Goal: Transaction & Acquisition: Obtain resource

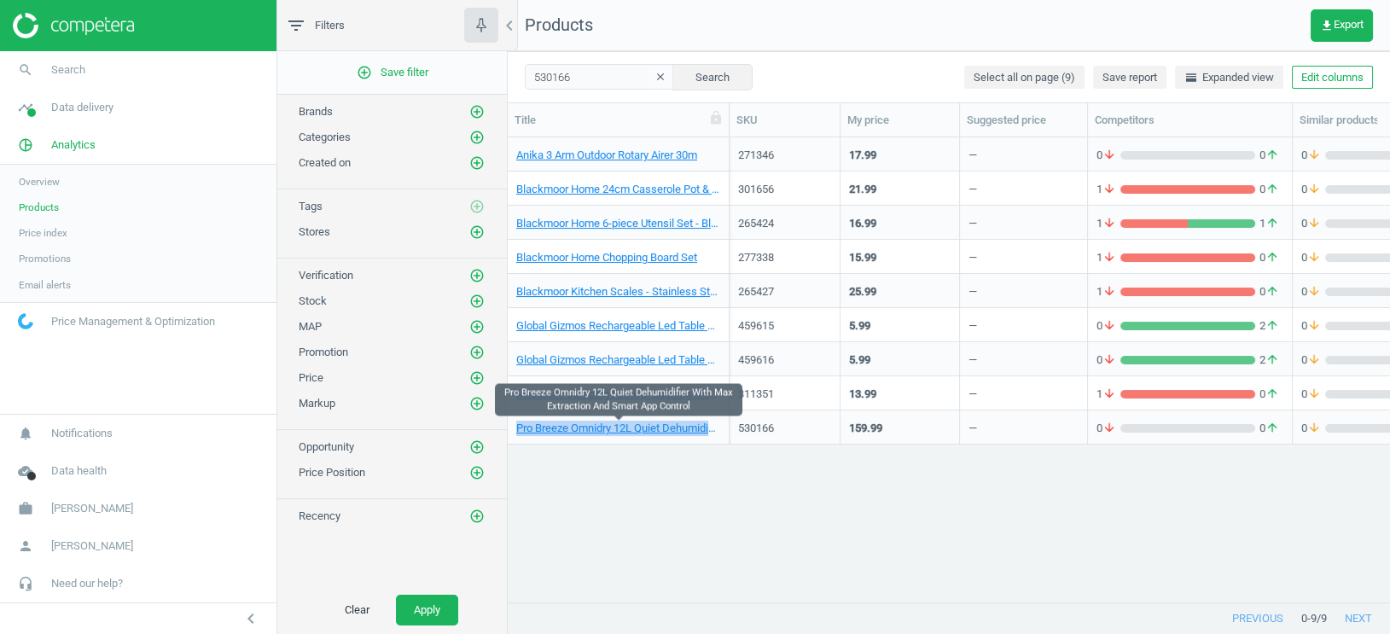
scroll to position [466, 882]
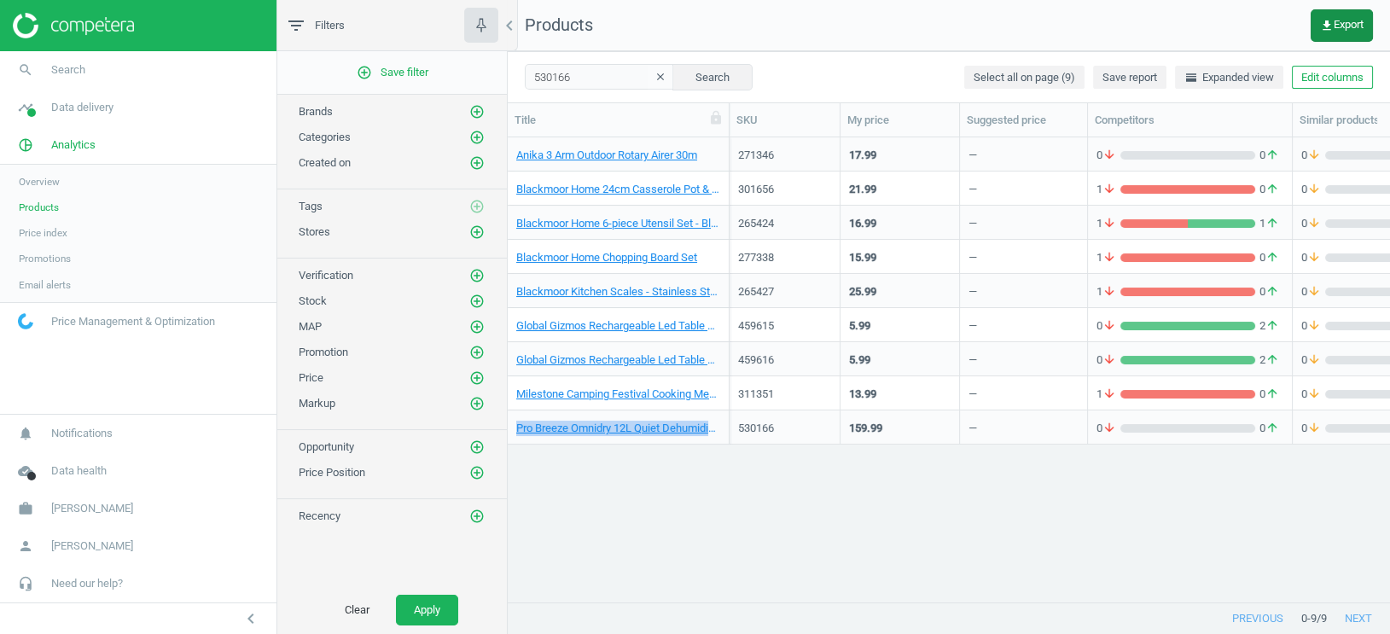
click at [1352, 27] on span "get_app Export" at bounding box center [1342, 26] width 44 height 14
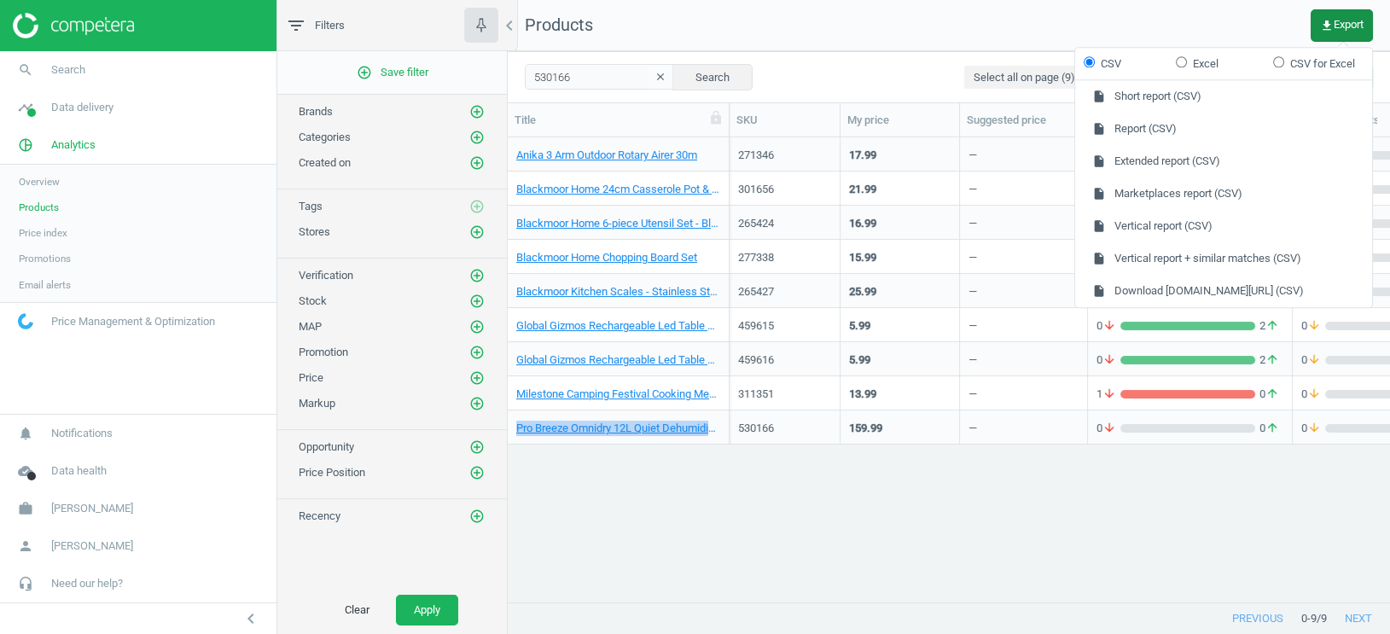
click at [1334, 25] on span "get_app Export" at bounding box center [1342, 26] width 44 height 14
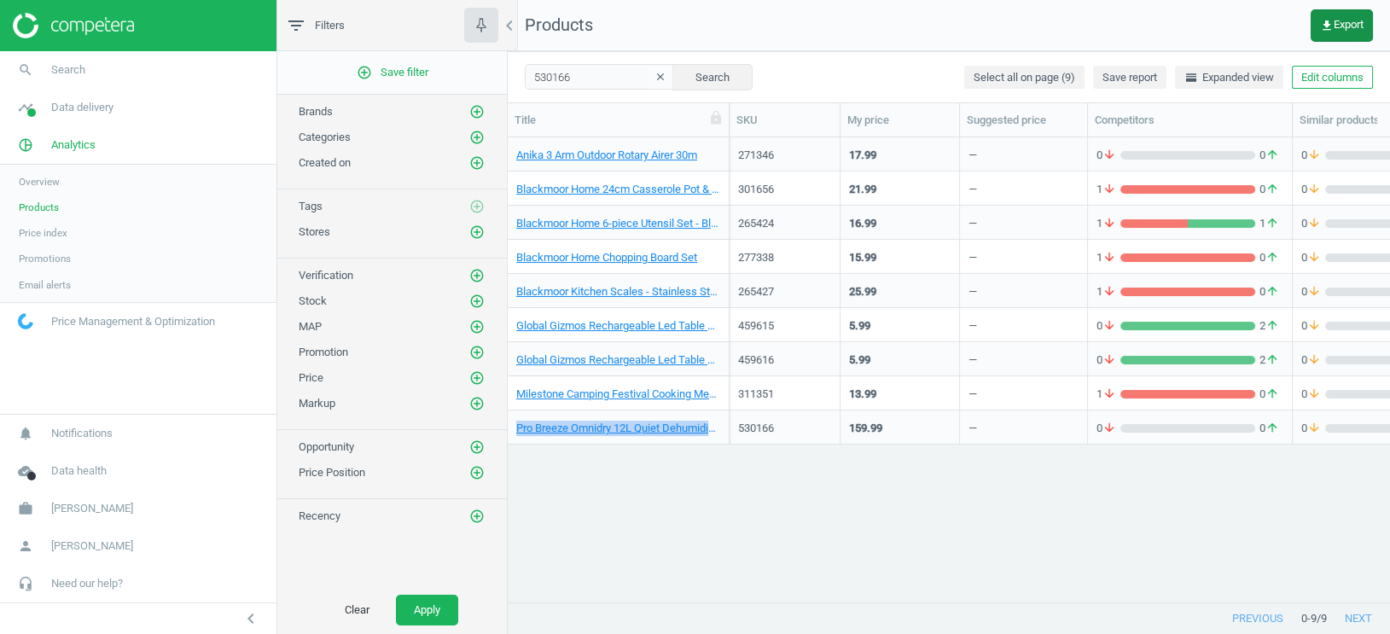
click at [1342, 25] on span "get_app Export" at bounding box center [1342, 26] width 44 height 14
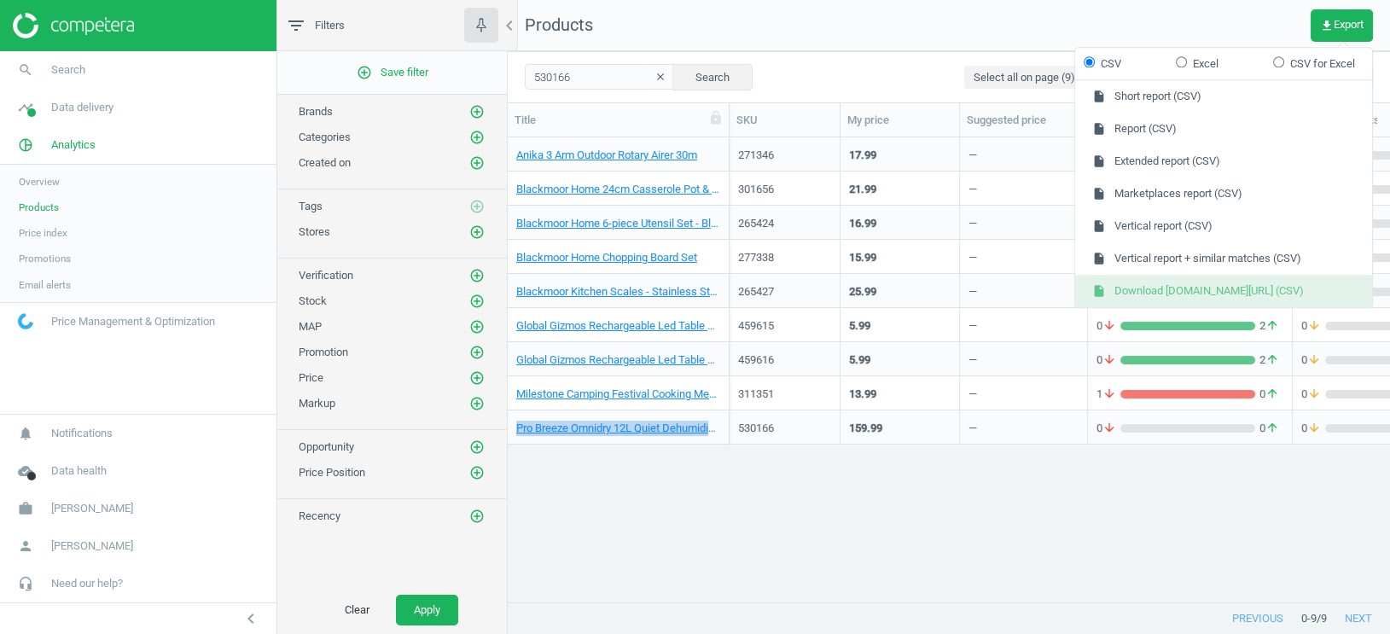
click at [1207, 283] on button "insert_drive_file Download google.co.uk/shopping (CSV)" at bounding box center [1223, 291] width 297 height 32
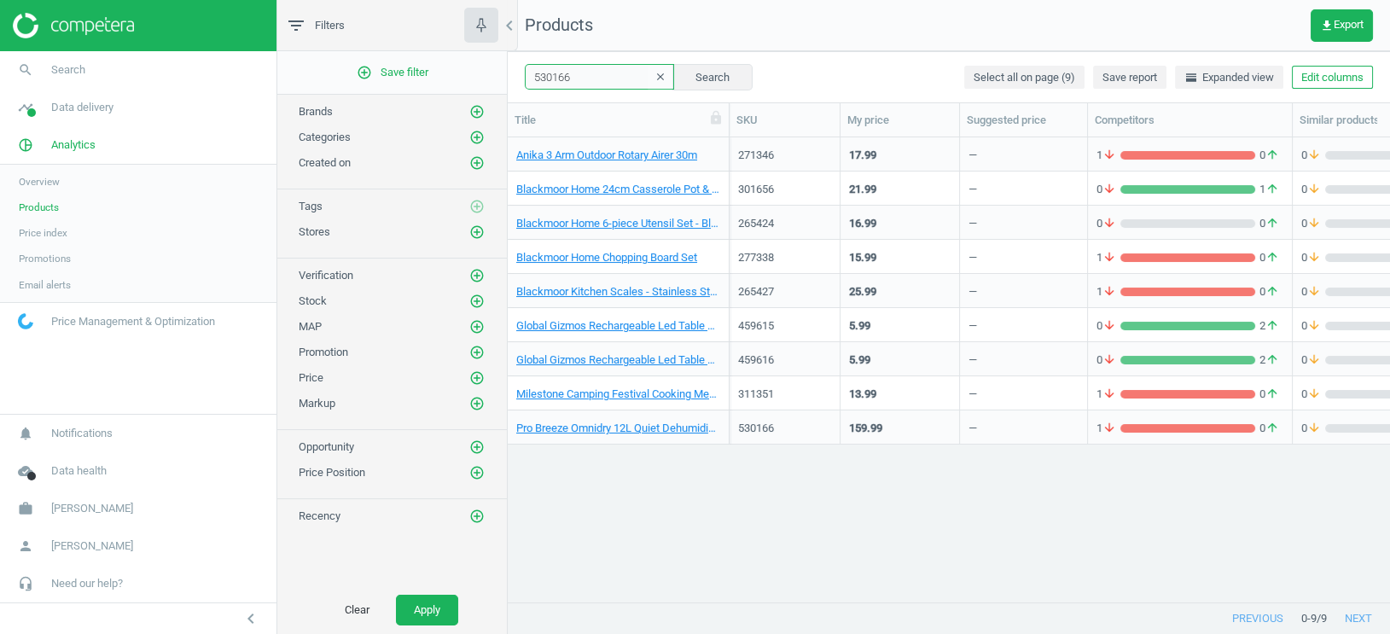
click at [548, 78] on input "530166" at bounding box center [599, 77] width 149 height 26
paste input "289067"
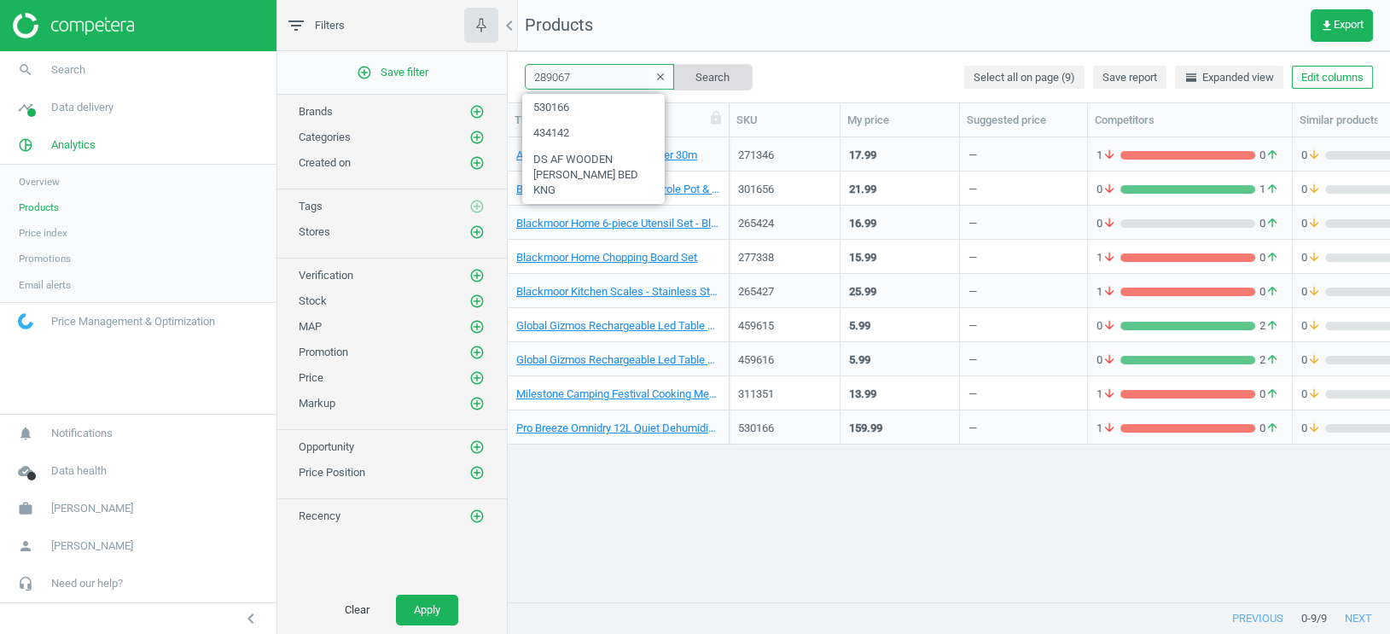
type input "289067"
click at [673, 78] on button "Search" at bounding box center [713, 77] width 80 height 26
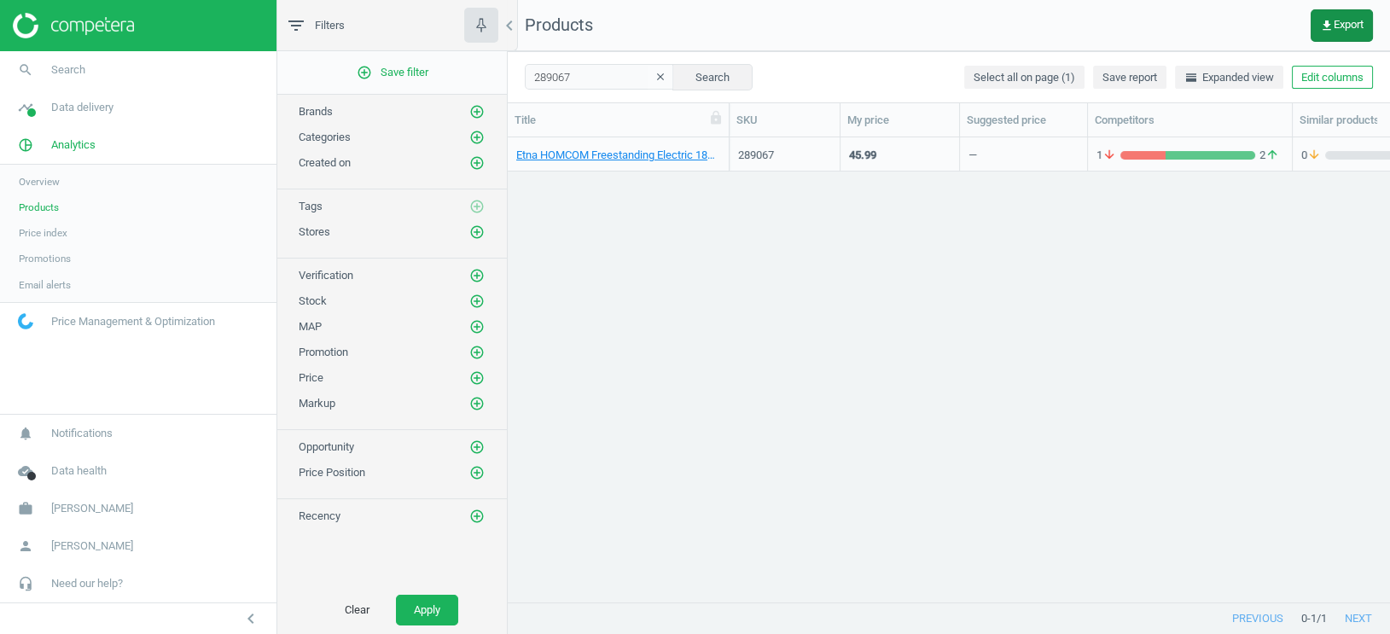
click at [1335, 19] on span "get_app Export" at bounding box center [1342, 26] width 44 height 14
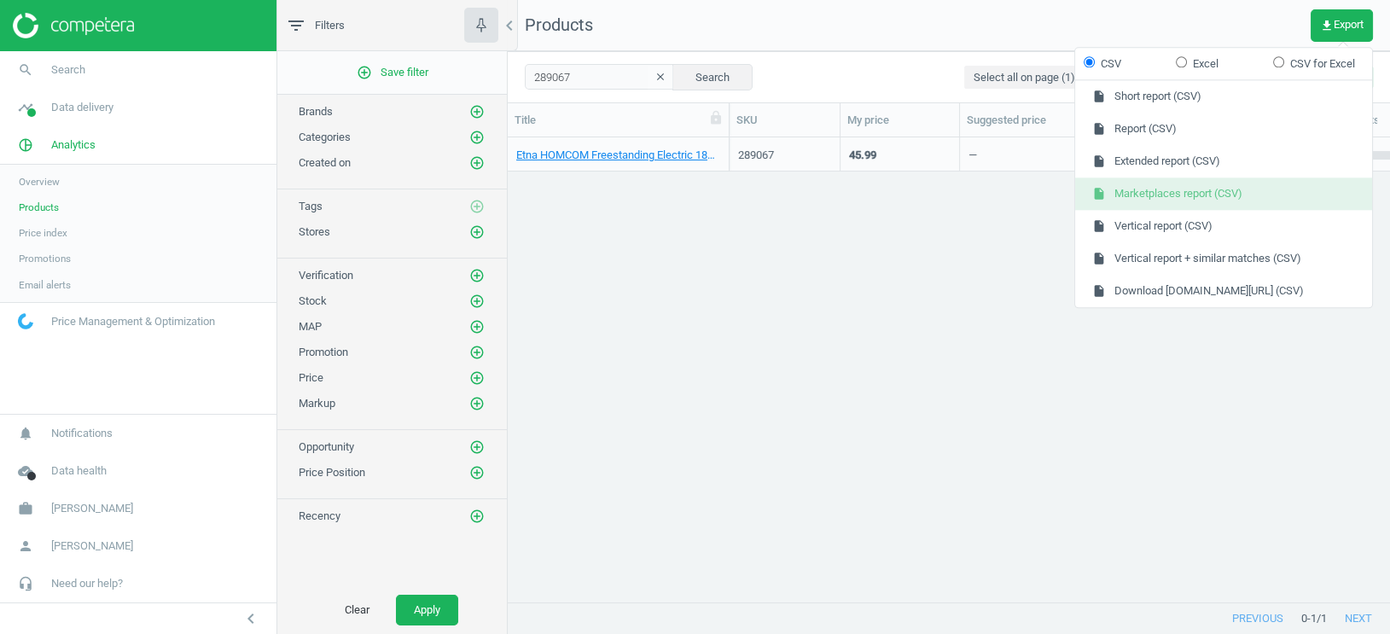
click at [1219, 191] on button "insert_drive_file Marketplaces report (CSV)" at bounding box center [1223, 194] width 297 height 32
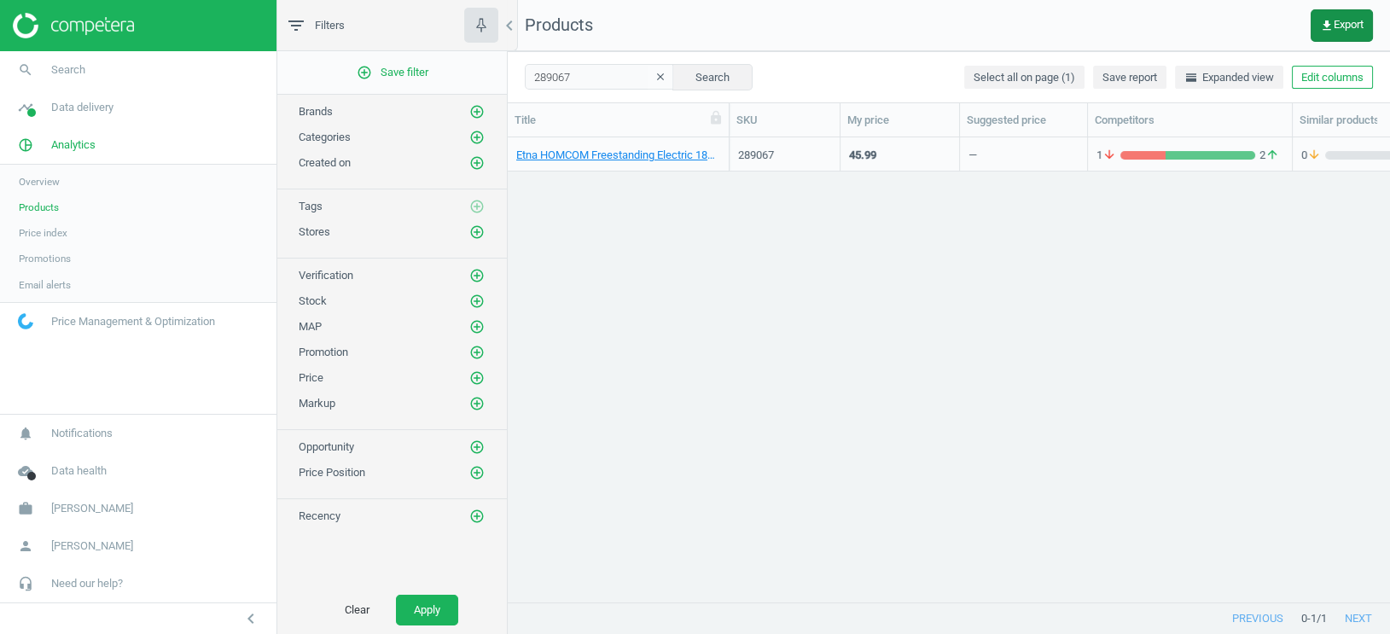
click at [1334, 30] on span "get_app Export" at bounding box center [1342, 26] width 44 height 14
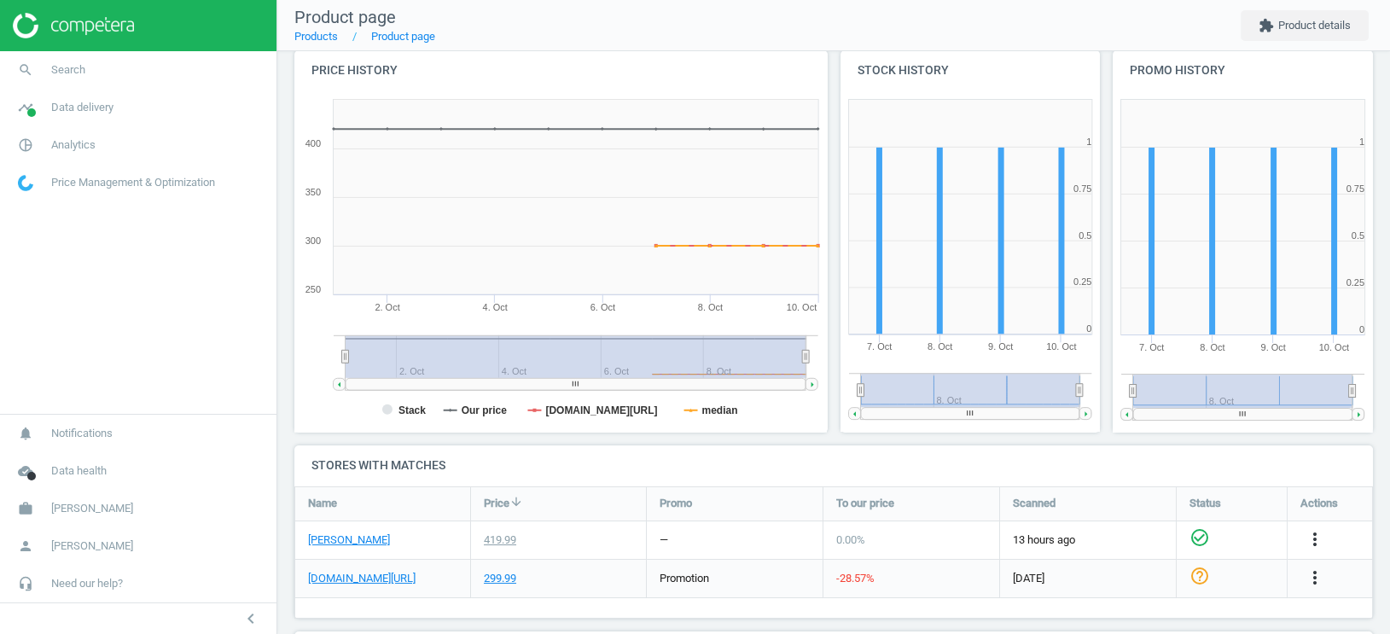
scroll to position [524, 0]
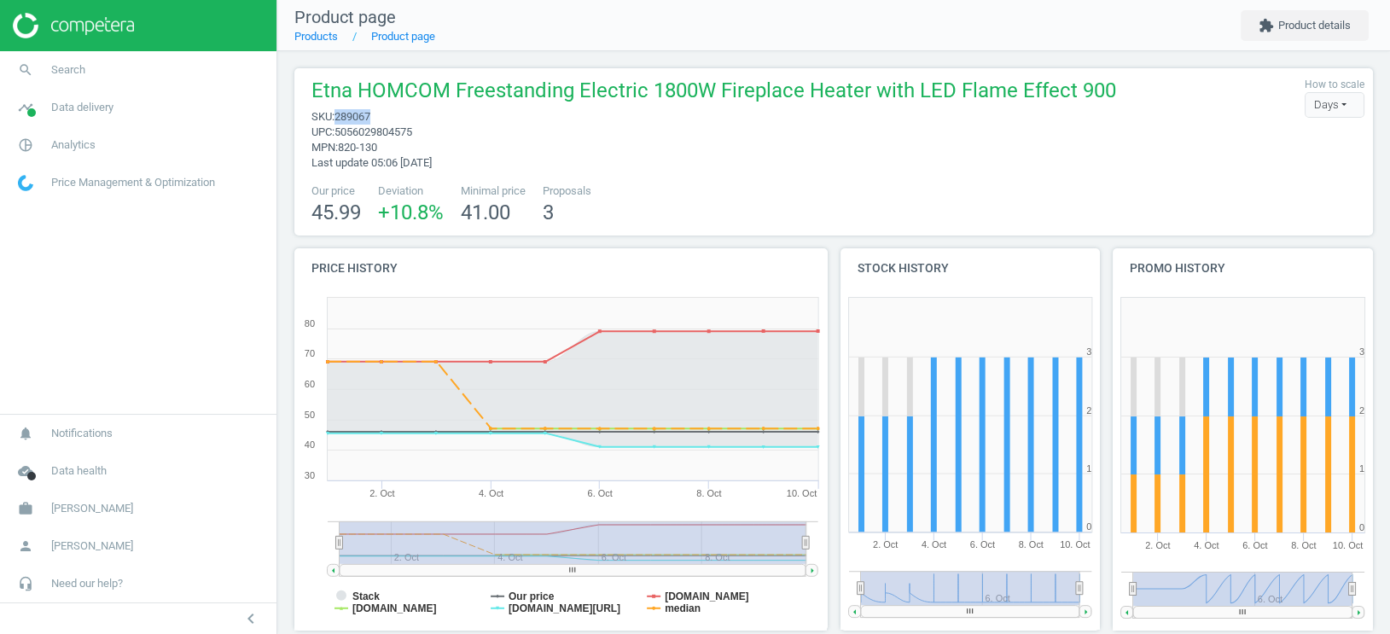
click at [364, 120] on span "289067" at bounding box center [353, 116] width 36 height 13
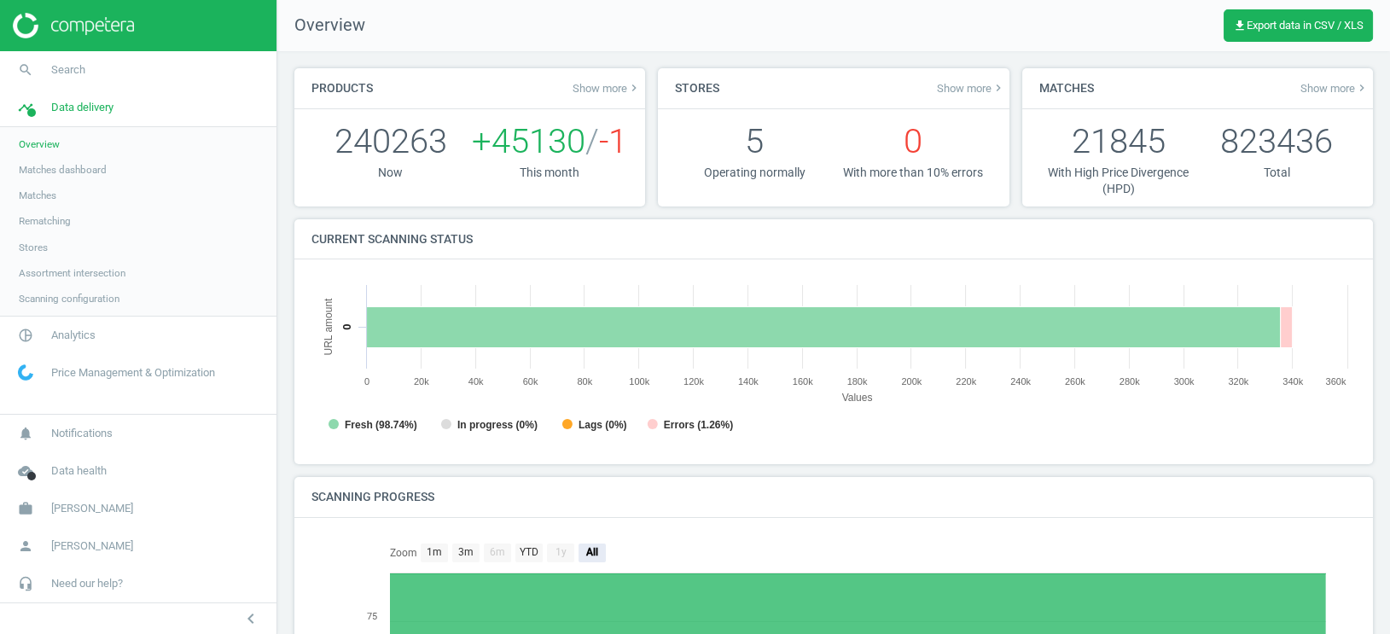
scroll to position [342, 1046]
click at [87, 300] on span "Scanning configuration" at bounding box center [69, 299] width 101 height 14
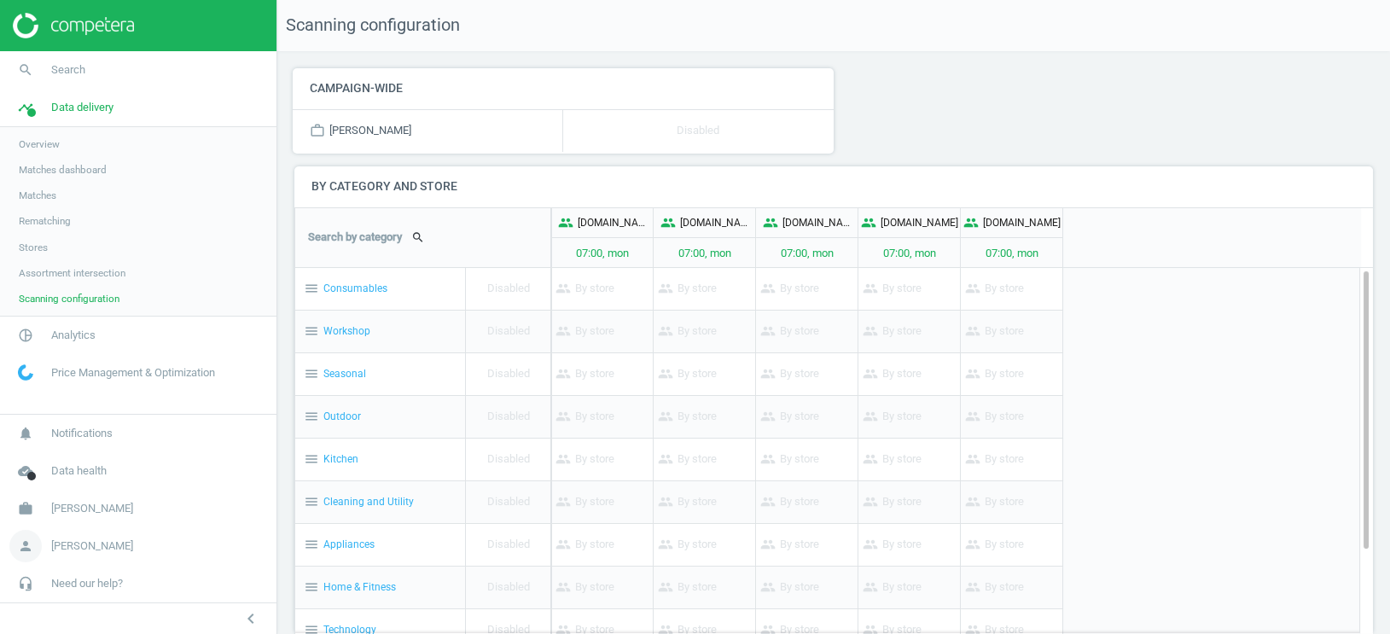
click at [62, 548] on span "[PERSON_NAME]" at bounding box center [92, 546] width 82 height 15
click at [53, 143] on span "Overview" at bounding box center [39, 144] width 41 height 14
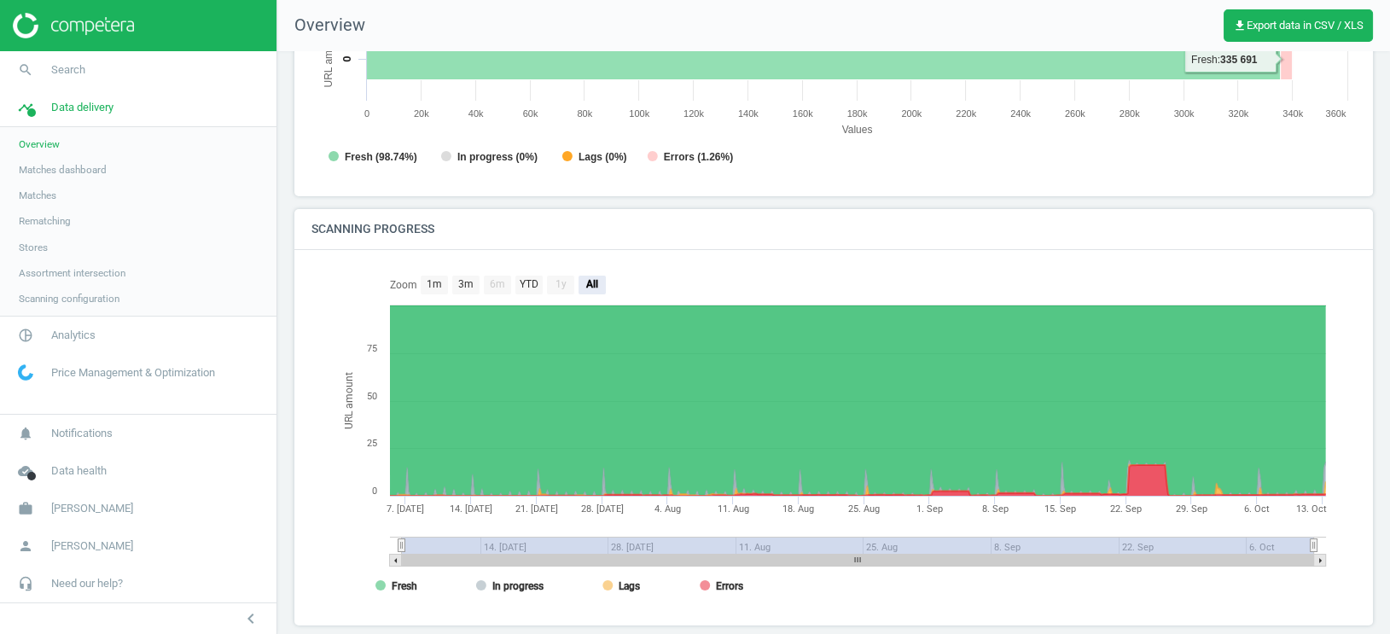
scroll to position [270, 0]
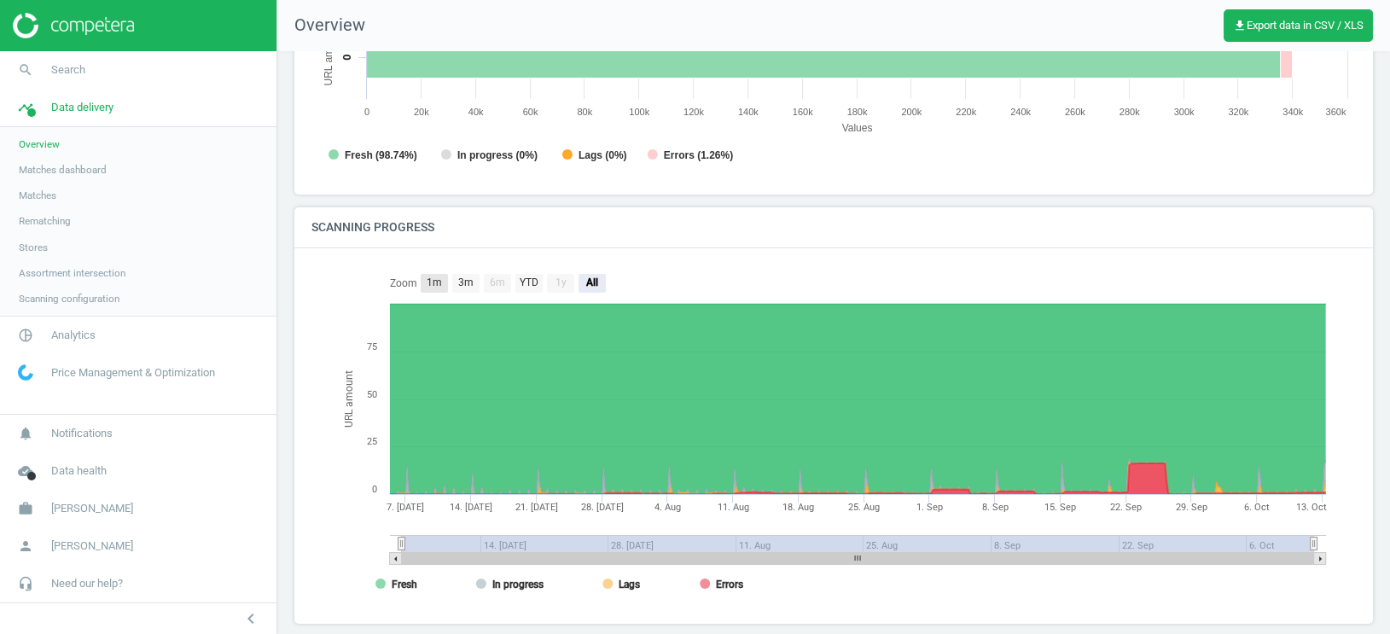
click at [436, 281] on text "1m" at bounding box center [434, 283] width 15 height 12
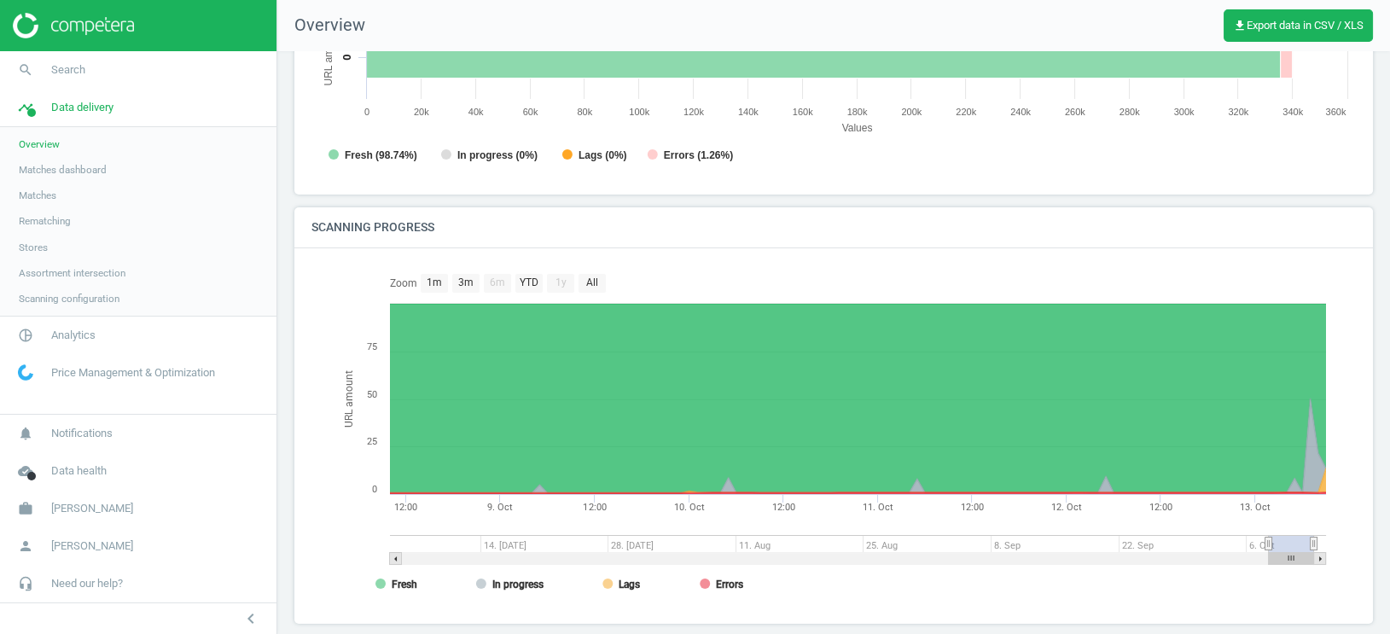
drag, startPoint x: 1038, startPoint y: 541, endPoint x: 1269, endPoint y: 546, distance: 231.3
click at [1269, 546] on icon at bounding box center [1269, 544] width 7 height 13
